Goal: Task Accomplishment & Management: Manage account settings

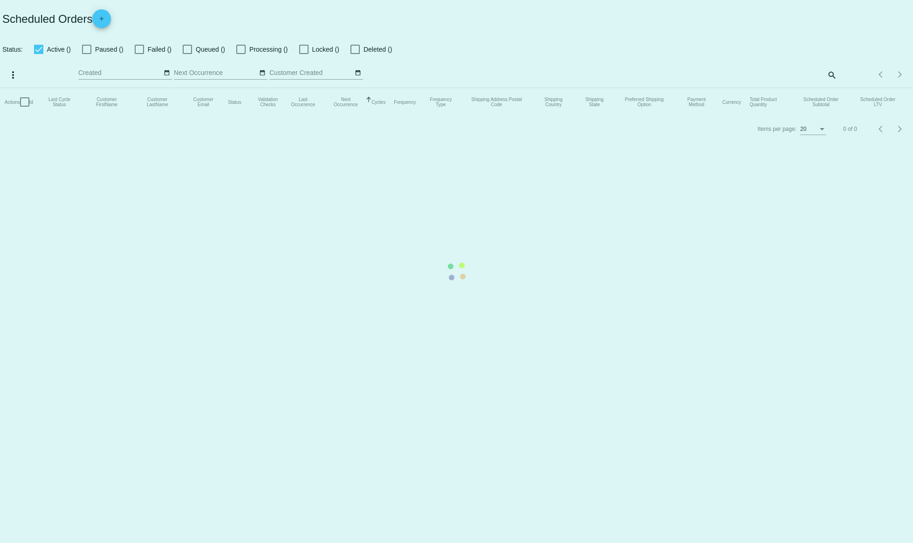
checkbox input "true"
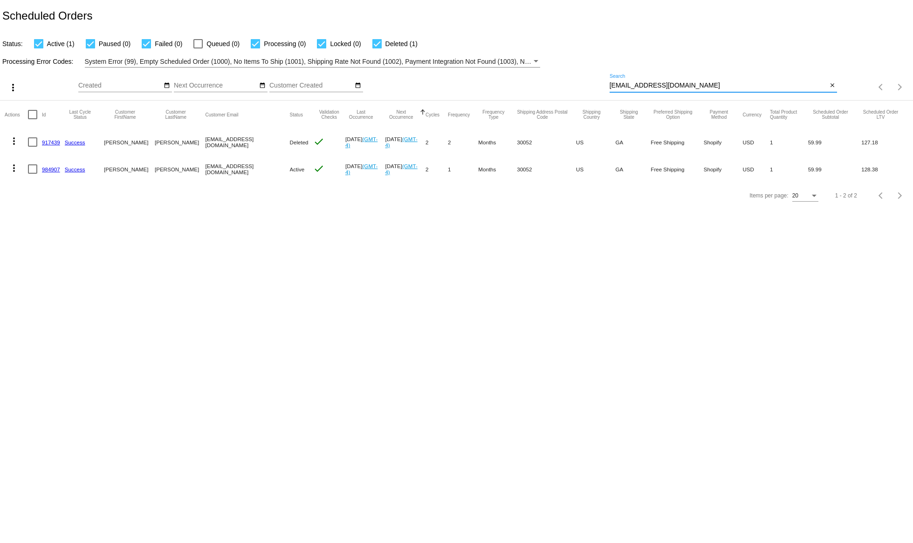
drag, startPoint x: 686, startPoint y: 89, endPoint x: 596, endPoint y: 78, distance: 90.6
click at [609, 82] on input "[EMAIL_ADDRESS][DOMAIN_NAME]" at bounding box center [718, 85] width 218 height 7
paste input "denicewroe"
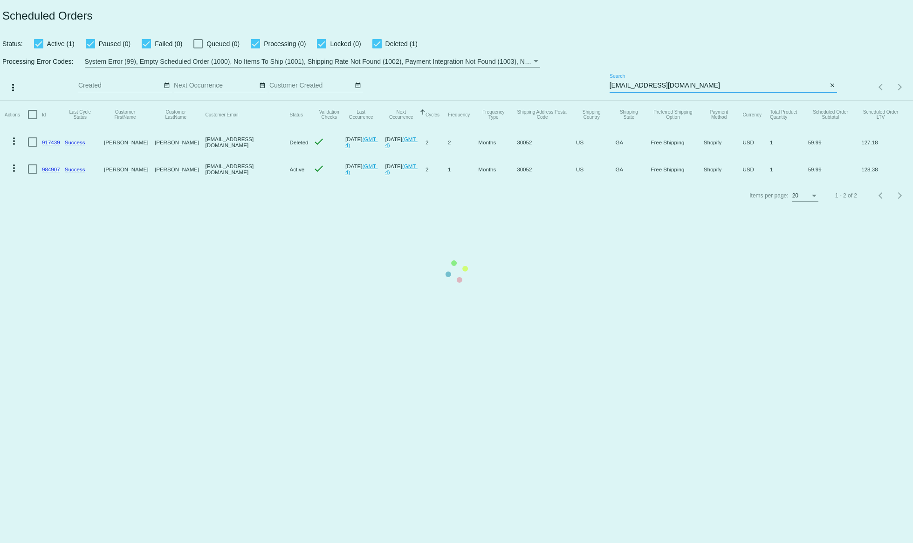
type input "[EMAIL_ADDRESS][DOMAIN_NAME]"
